Goal: Transaction & Acquisition: Purchase product/service

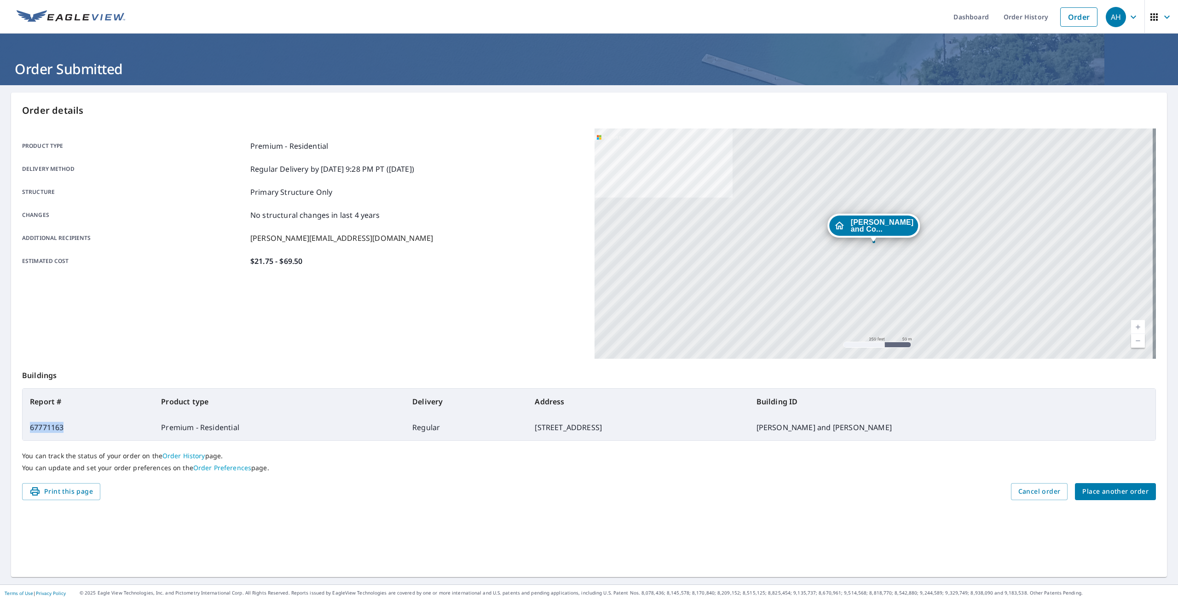
click at [1091, 493] on span "Place another order" at bounding box center [1115, 491] width 66 height 12
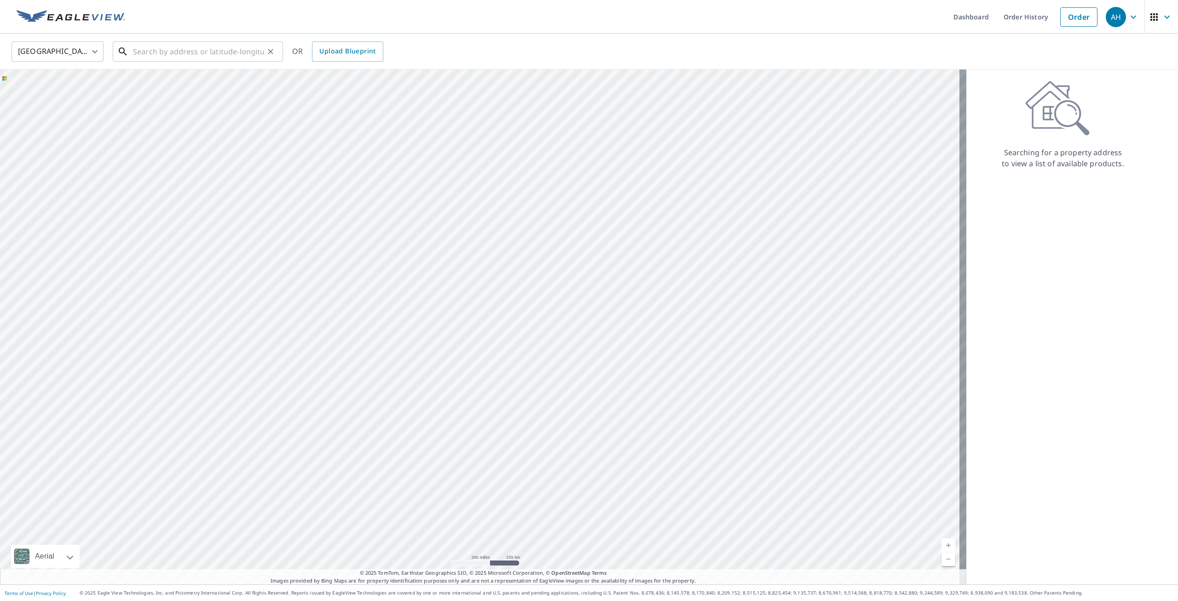
click at [152, 53] on input "text" at bounding box center [198, 52] width 131 height 26
paste input "[STREET_ADDRESS]"
click at [192, 84] on p "[GEOGRAPHIC_DATA]" at bounding box center [203, 88] width 144 height 9
type input "[STREET_ADDRESS]"
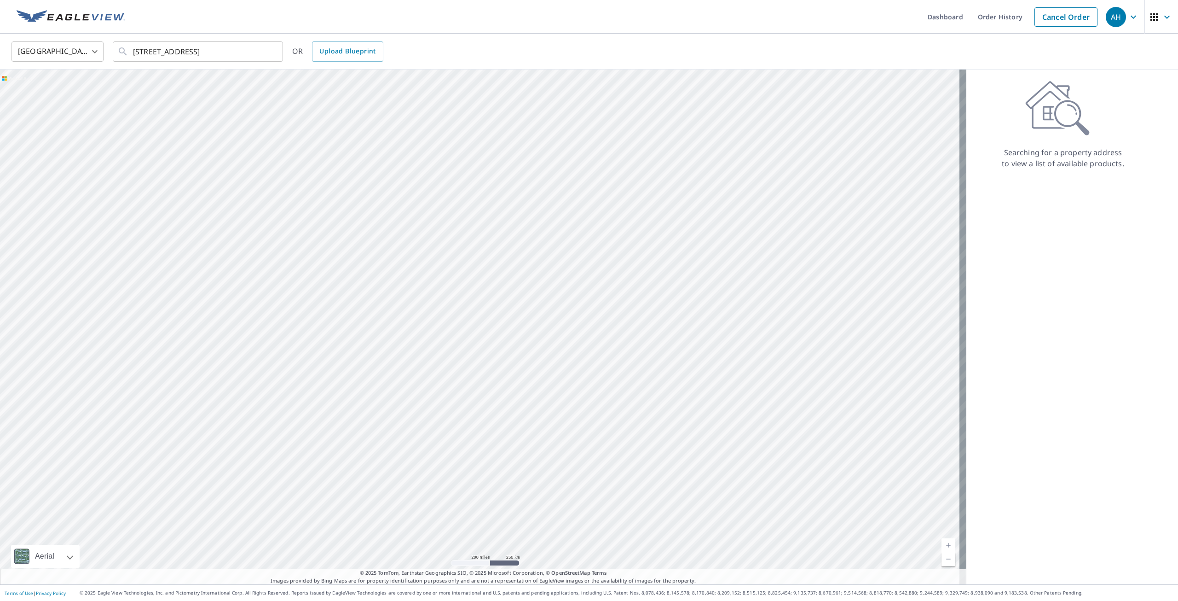
scroll to position [0, 0]
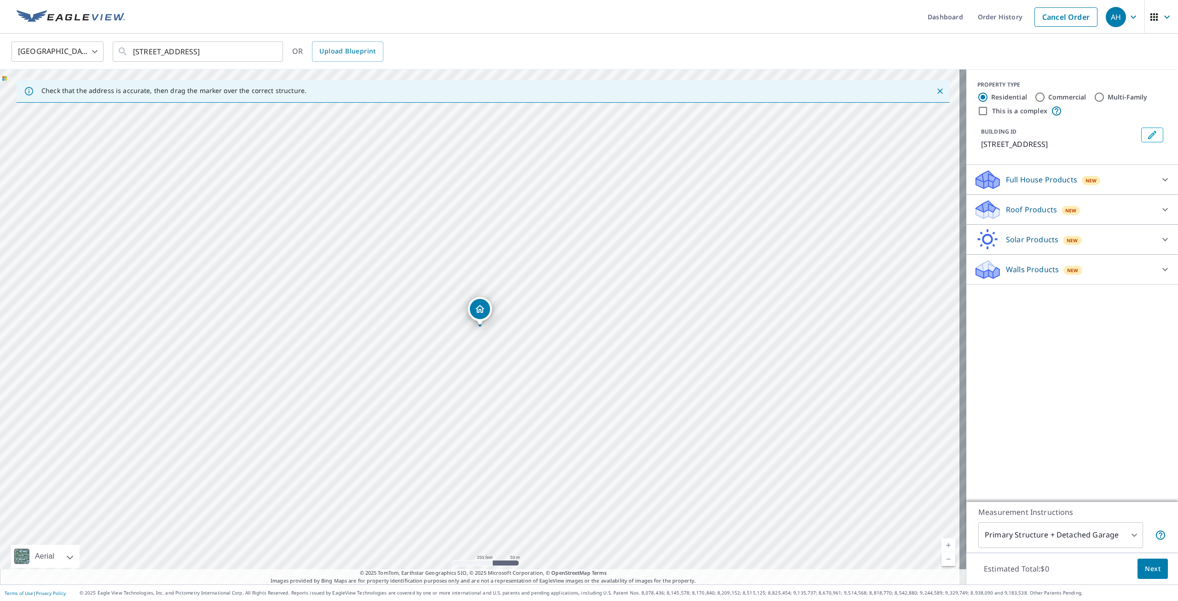
click at [1012, 213] on p "Roof Products" at bounding box center [1031, 209] width 51 height 11
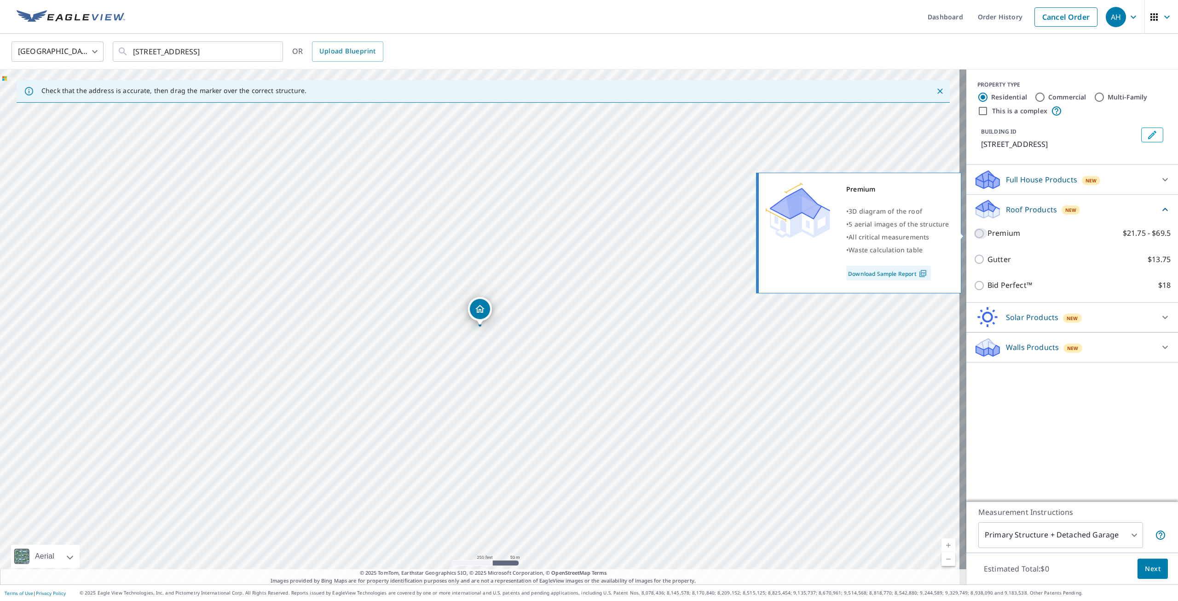
click at [975, 231] on input "Premium $21.75 - $69.5" at bounding box center [981, 233] width 14 height 11
checkbox input "true"
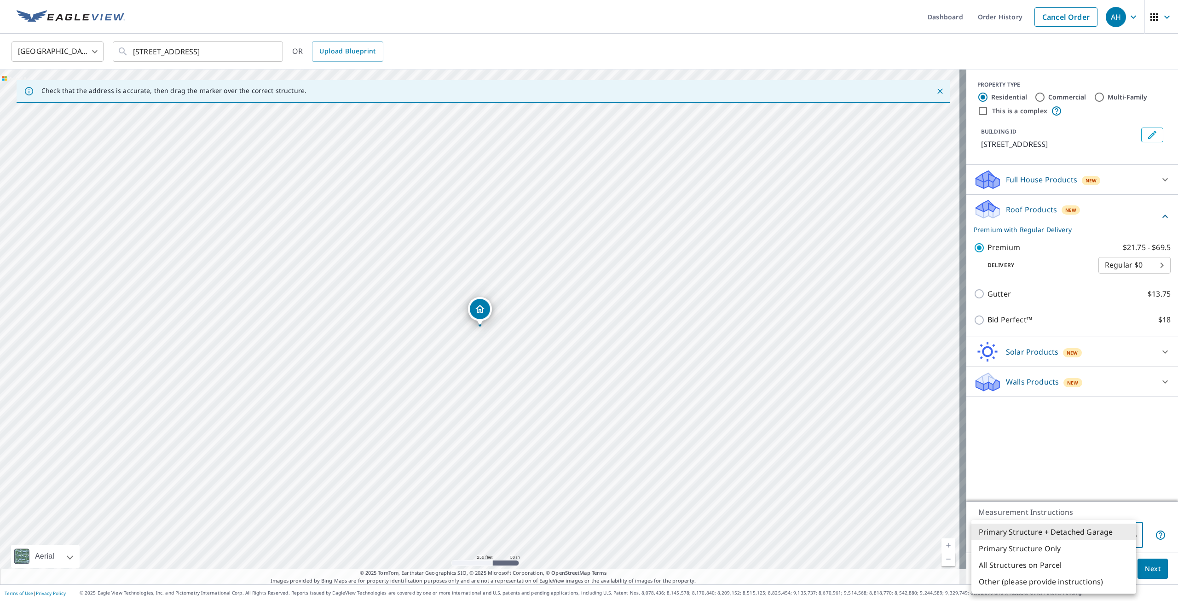
click at [1043, 532] on body "AH AH Dashboard Order History Cancel Order AH [GEOGRAPHIC_DATA] [GEOGRAPHIC_DAT…" at bounding box center [589, 300] width 1178 height 601
click at [1046, 554] on li "Primary Structure Only" at bounding box center [1053, 548] width 165 height 17
type input "2"
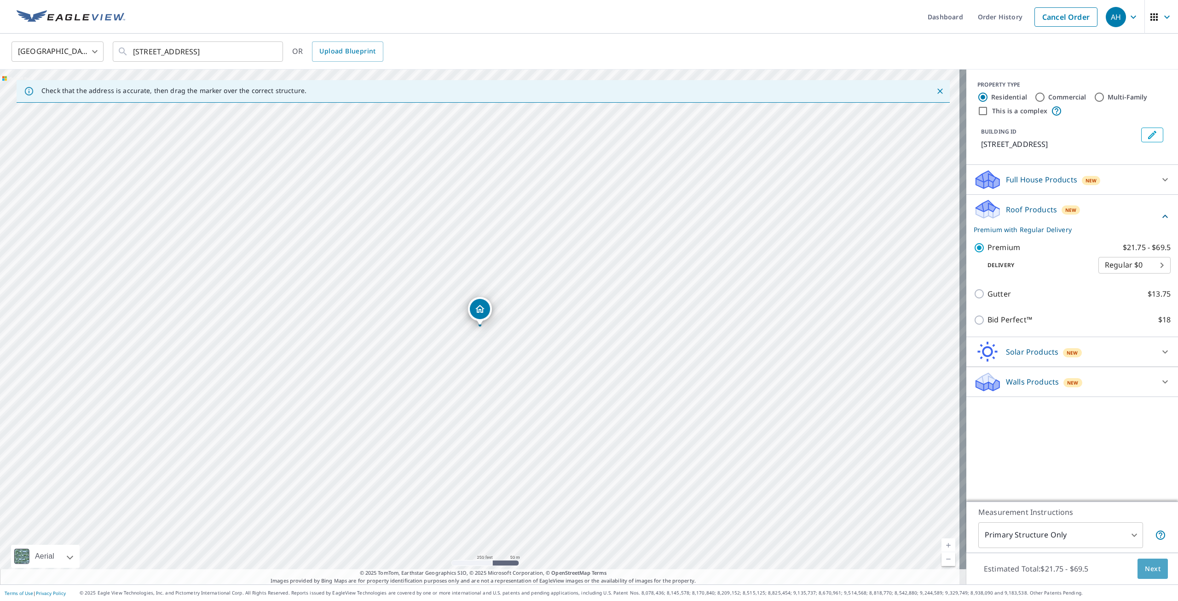
click at [1146, 567] on span "Next" at bounding box center [1153, 569] width 16 height 12
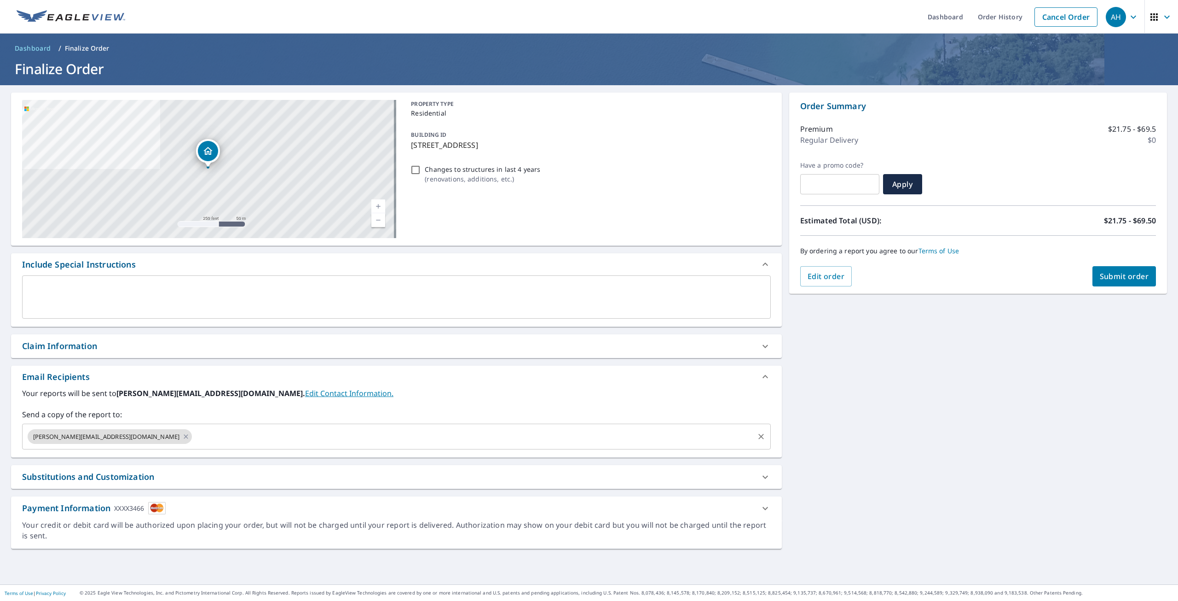
click at [193, 434] on input "text" at bounding box center [473, 436] width 560 height 17
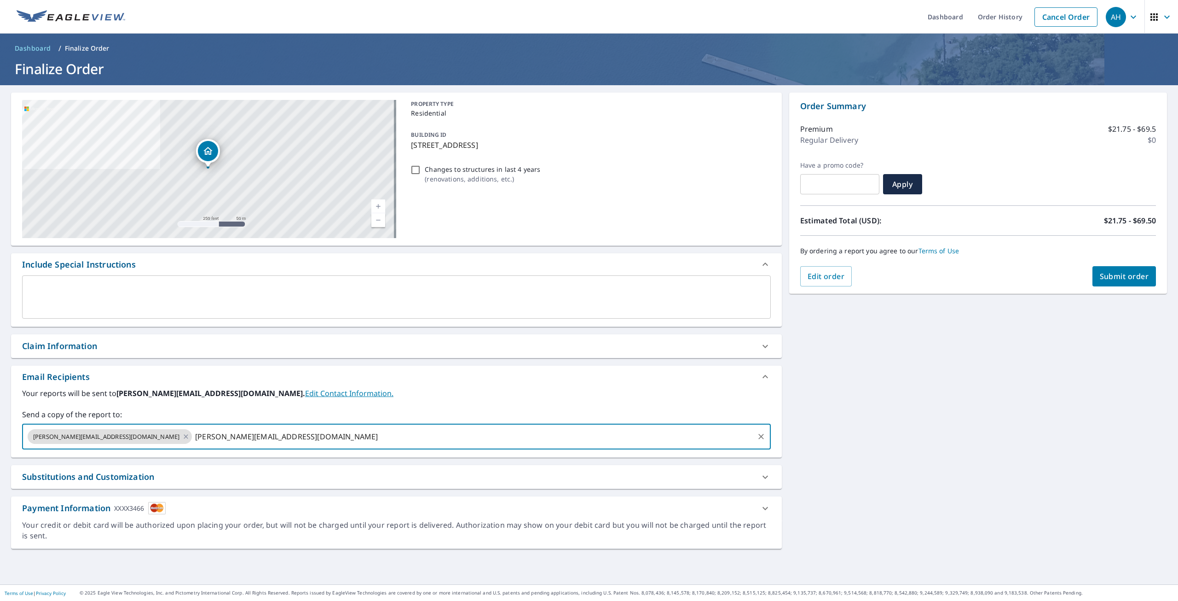
type input "[PERSON_NAME][EMAIL_ADDRESS][DOMAIN_NAME]"
click at [1108, 279] on span "Submit order" at bounding box center [1124, 276] width 49 height 10
checkbox input "true"
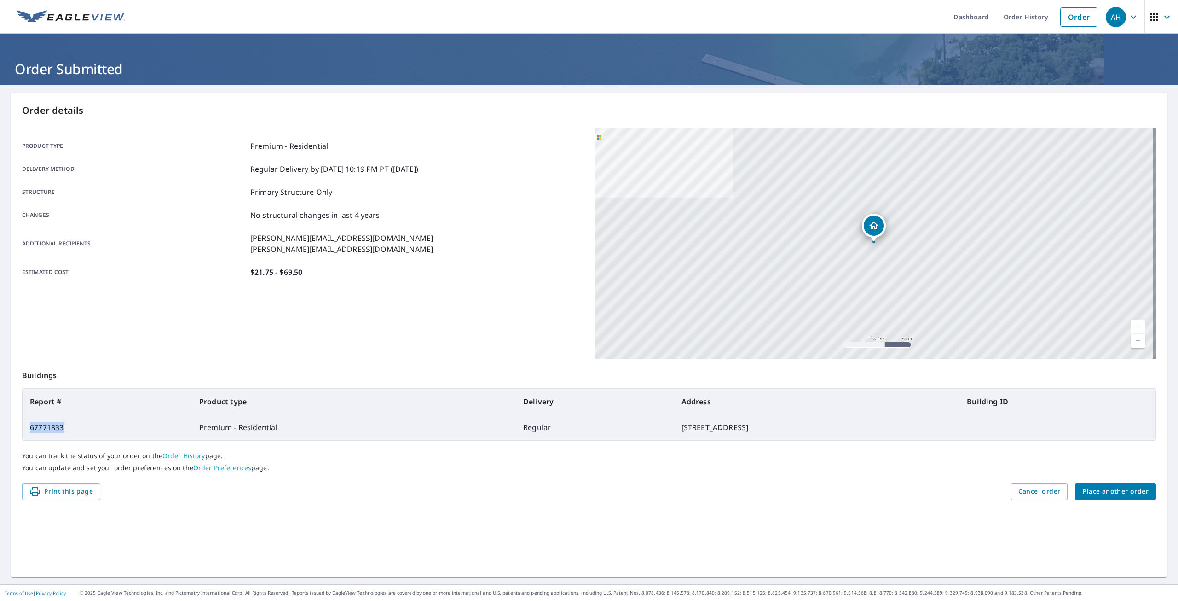
drag, startPoint x: 75, startPoint y: 429, endPoint x: 29, endPoint y: 430, distance: 46.5
click at [29, 430] on td "67771833" at bounding box center [107, 427] width 169 height 26
copy td "67771833"
